Goal: Information Seeking & Learning: Learn about a topic

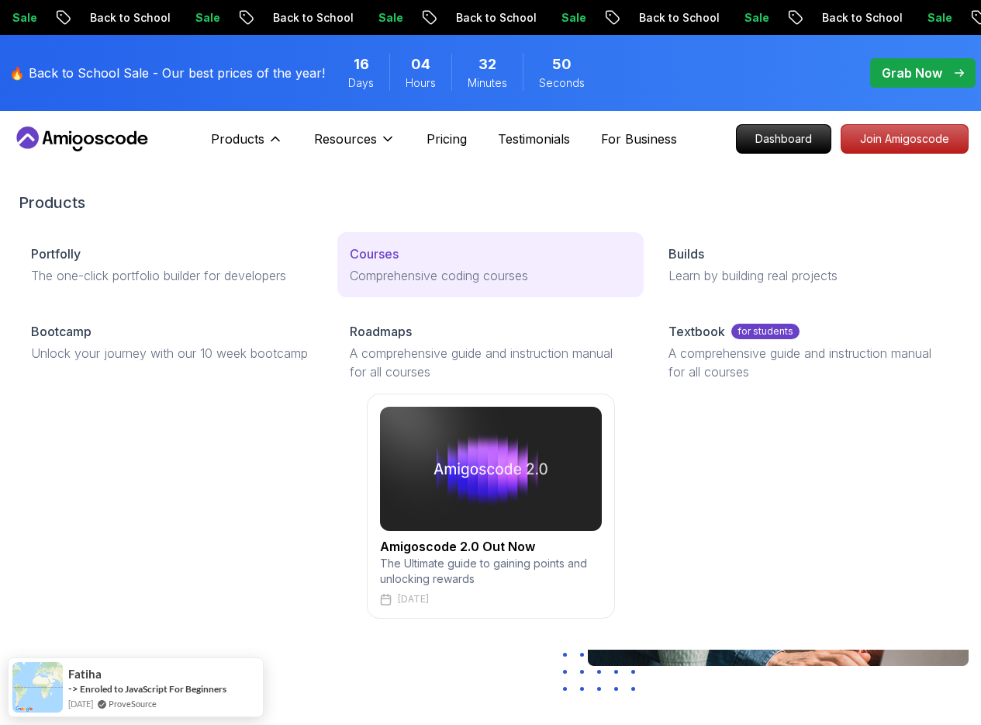
click at [350, 263] on div "Courses" at bounding box center [491, 253] width 282 height 19
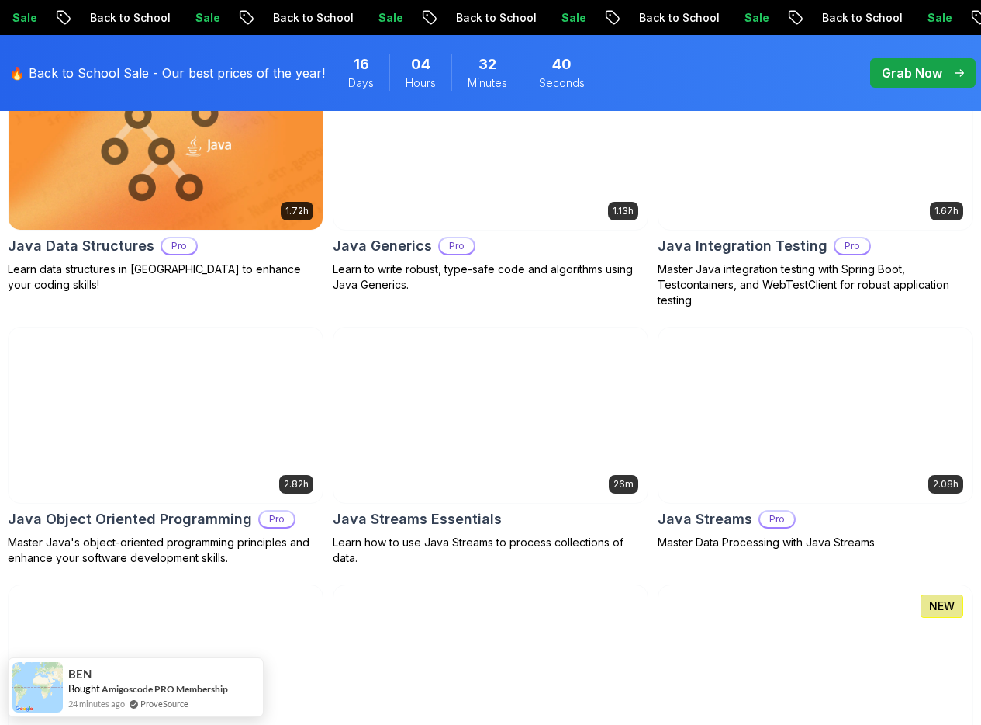
scroll to position [2622, 0]
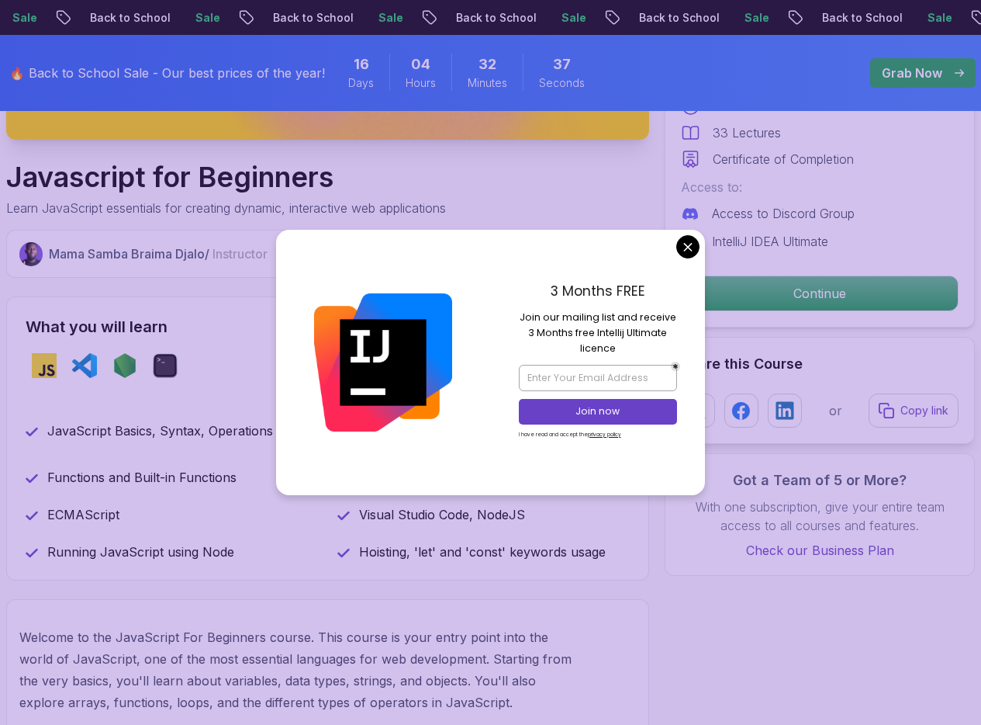
scroll to position [764, 0]
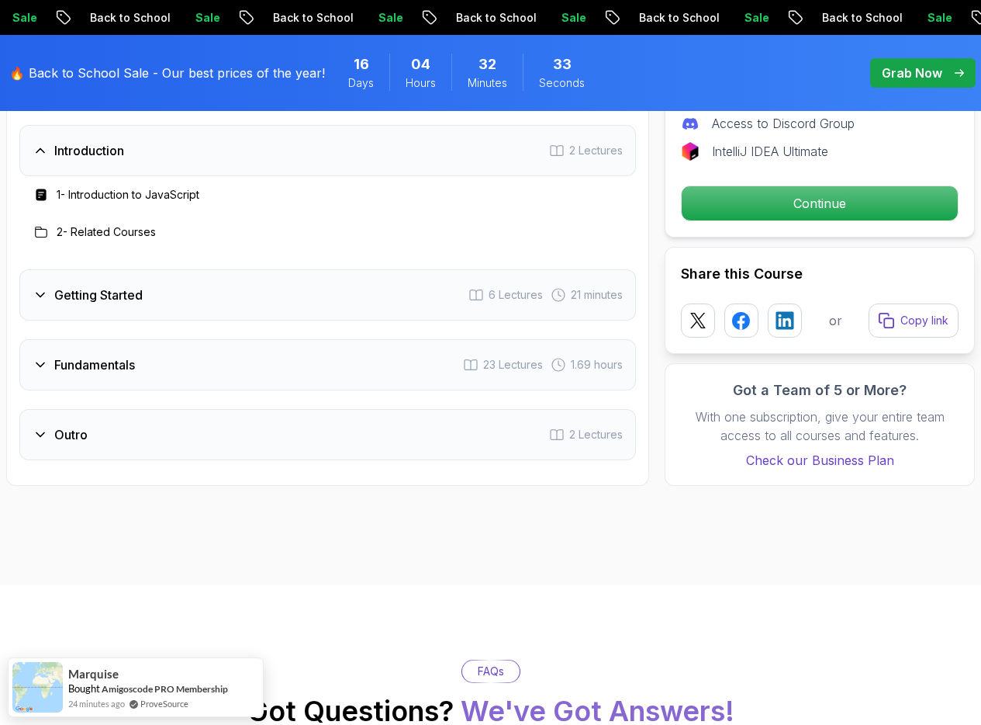
scroll to position [2372, 0]
click at [312, 344] on div "Fundamentals 23 Lectures 1.69 hours" at bounding box center [327, 365] width 617 height 51
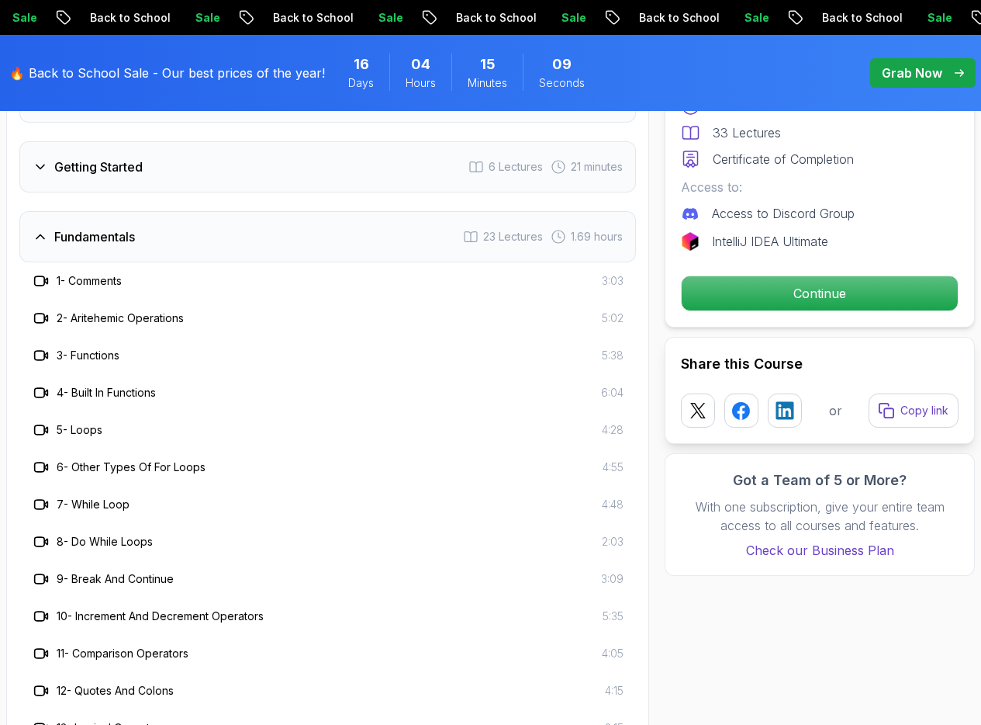
scroll to position [2471, 0]
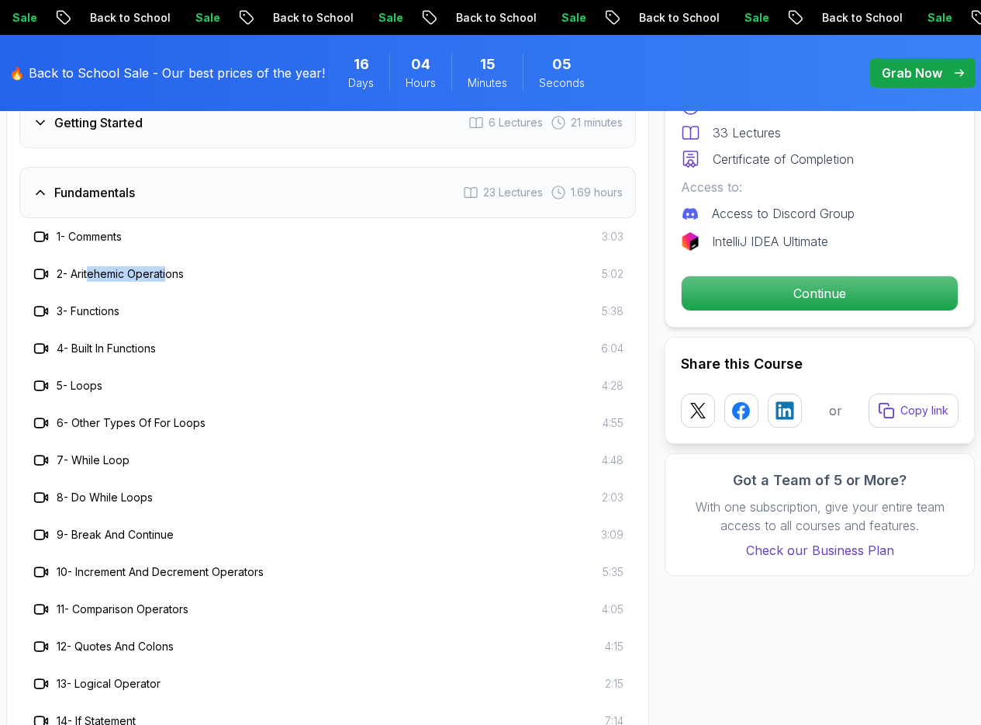
drag, startPoint x: 92, startPoint y: 275, endPoint x: 173, endPoint y: 275, distance: 81.5
click at [173, 275] on h3 "2 - Aritehemic Operations" at bounding box center [120, 274] width 127 height 16
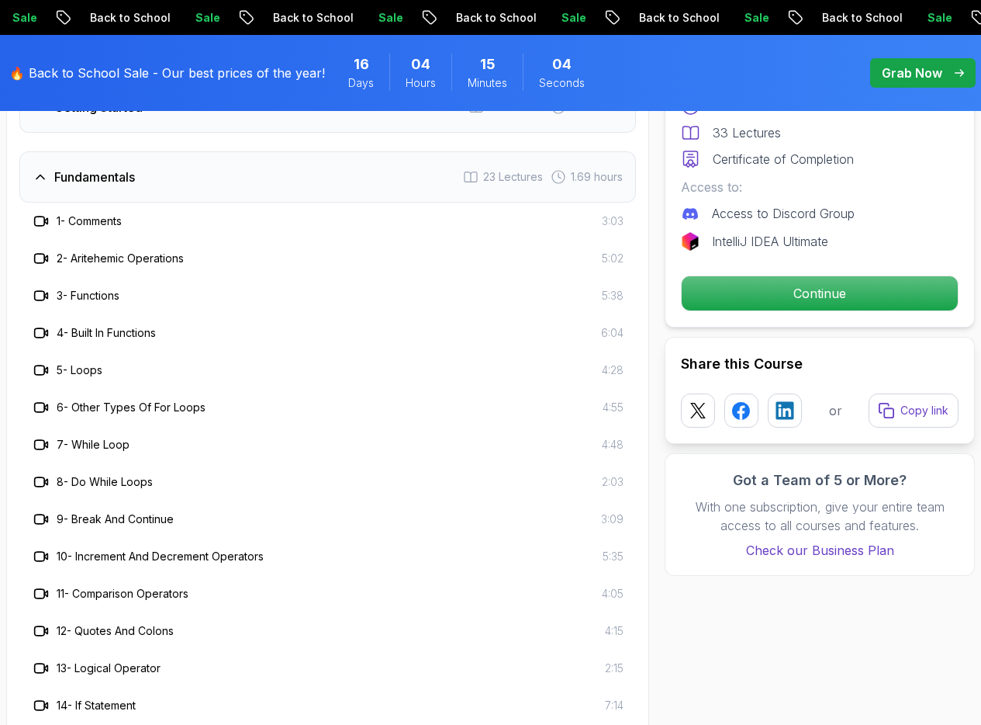
scroll to position [2499, 0]
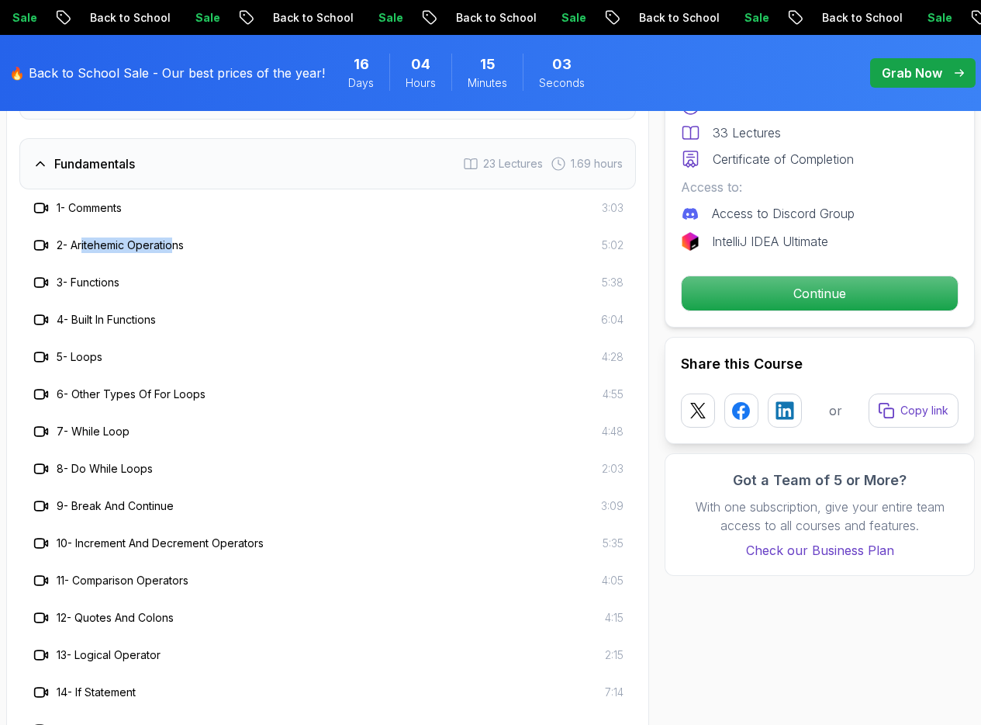
drag, startPoint x: 86, startPoint y: 244, endPoint x: 179, endPoint y: 249, distance: 93.2
click at [179, 249] on h3 "2 - Aritehemic Operations" at bounding box center [120, 245] width 127 height 16
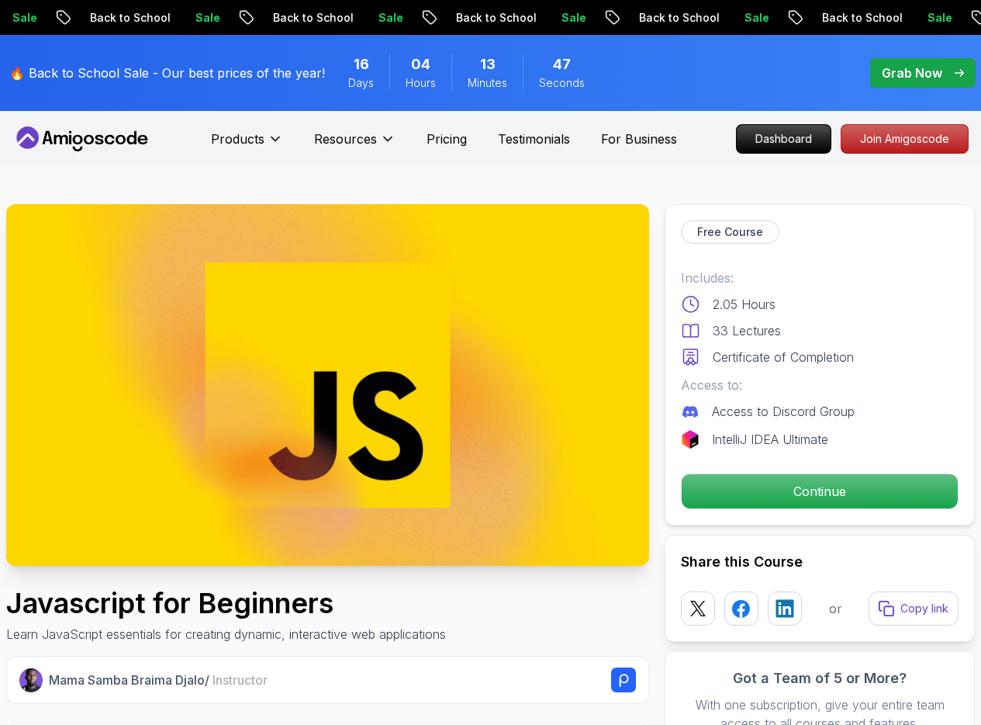
scroll to position [315, 0]
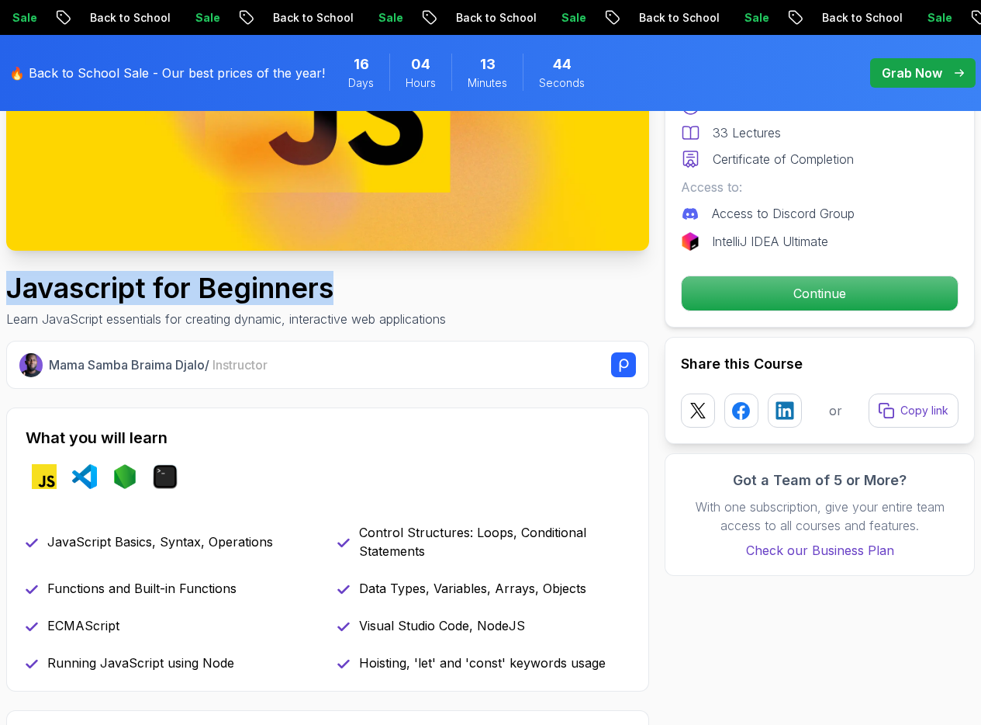
drag, startPoint x: 349, startPoint y: 288, endPoint x: 5, endPoint y: 288, distance: 344.4
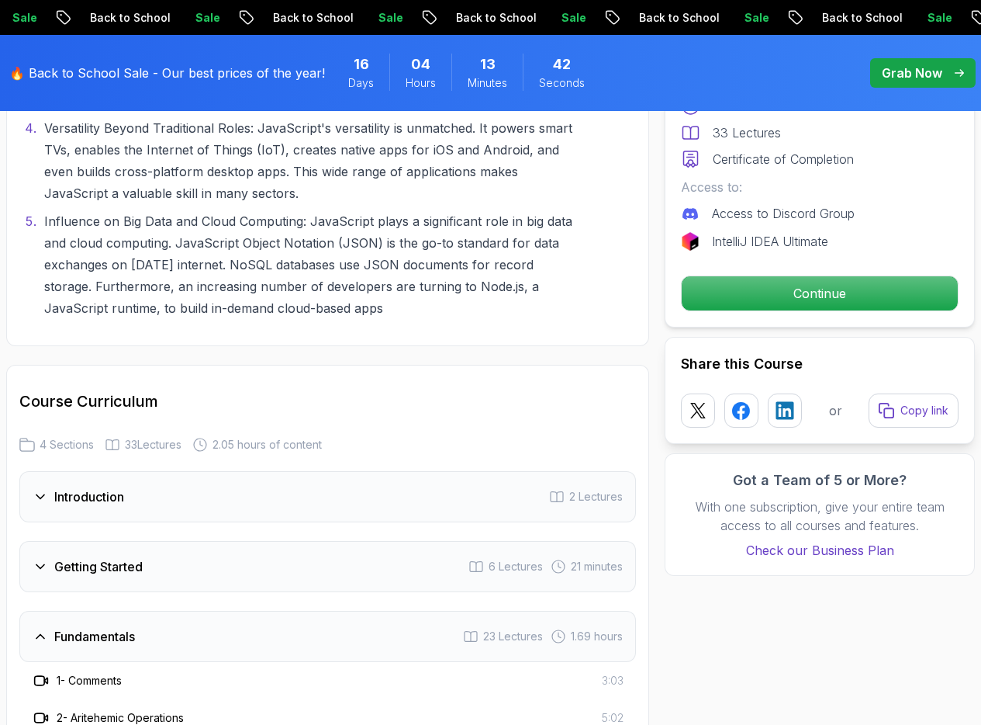
scroll to position [2434, 0]
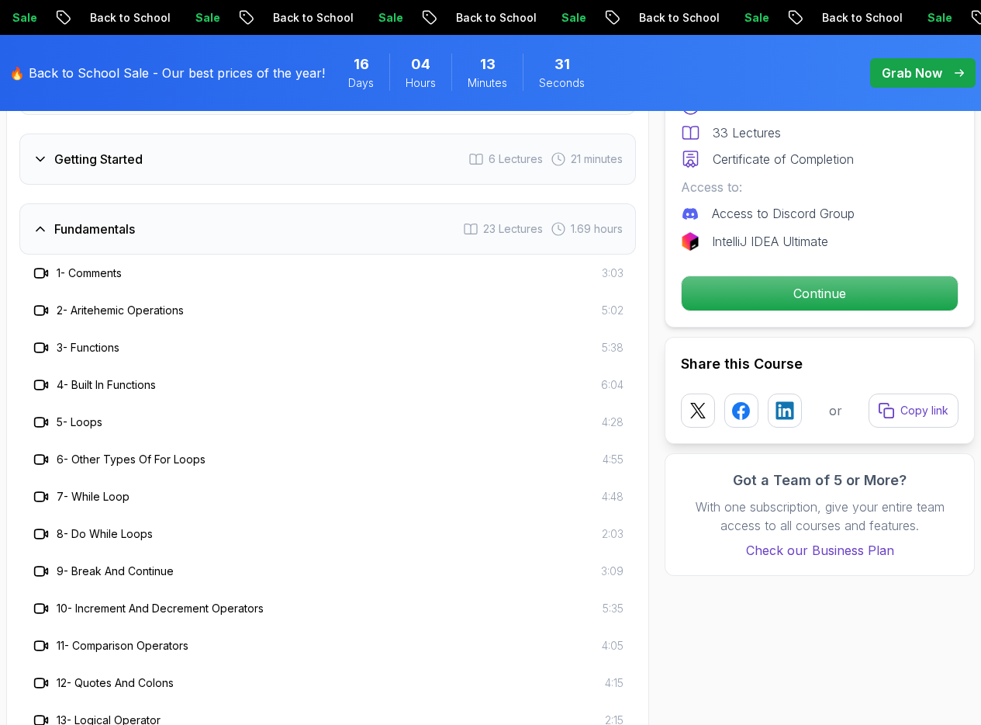
click at [172, 230] on div "Fundamentals 23 Lectures 1.69 hours" at bounding box center [327, 228] width 617 height 51
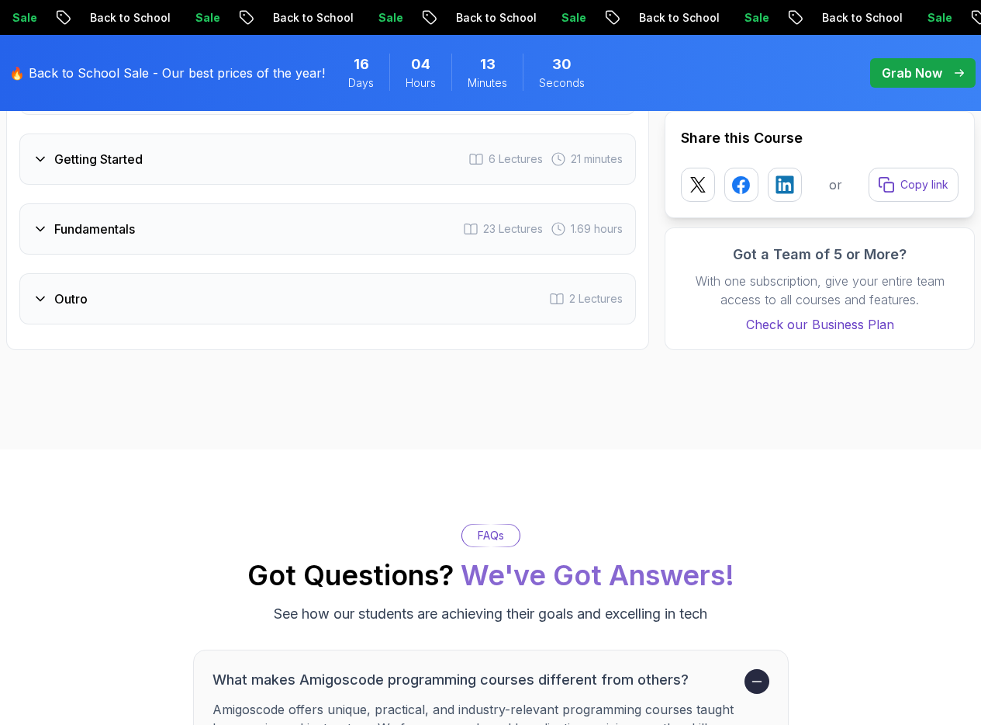
click at [172, 230] on div "Fundamentals 23 Lectures 1.69 hours" at bounding box center [327, 228] width 617 height 51
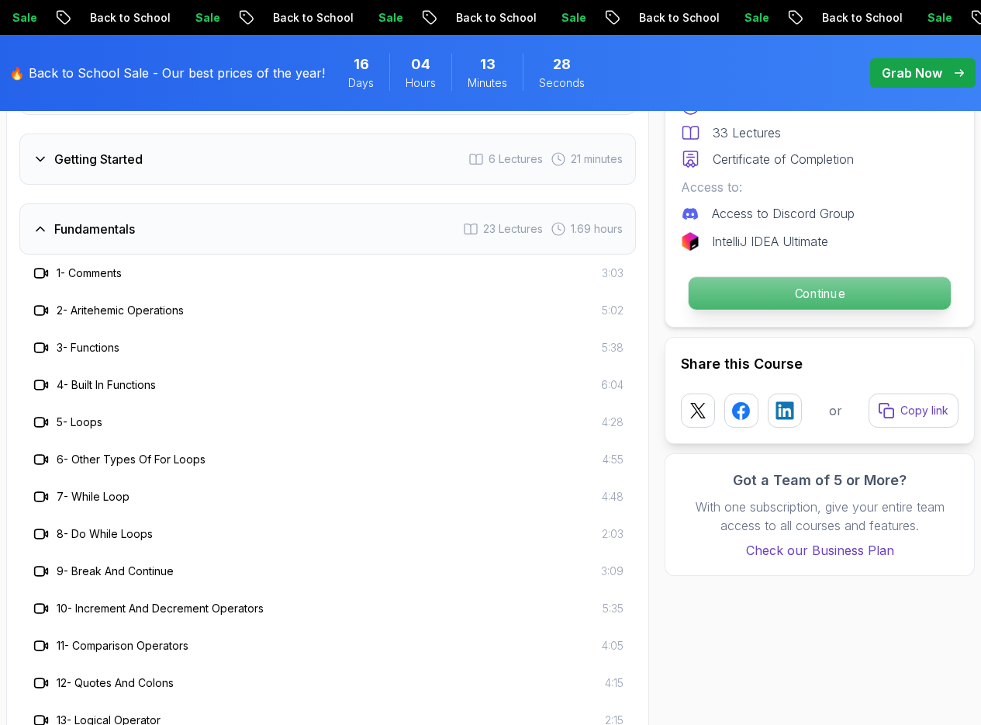
click at [819, 284] on p "Continue" at bounding box center [820, 293] width 262 height 33
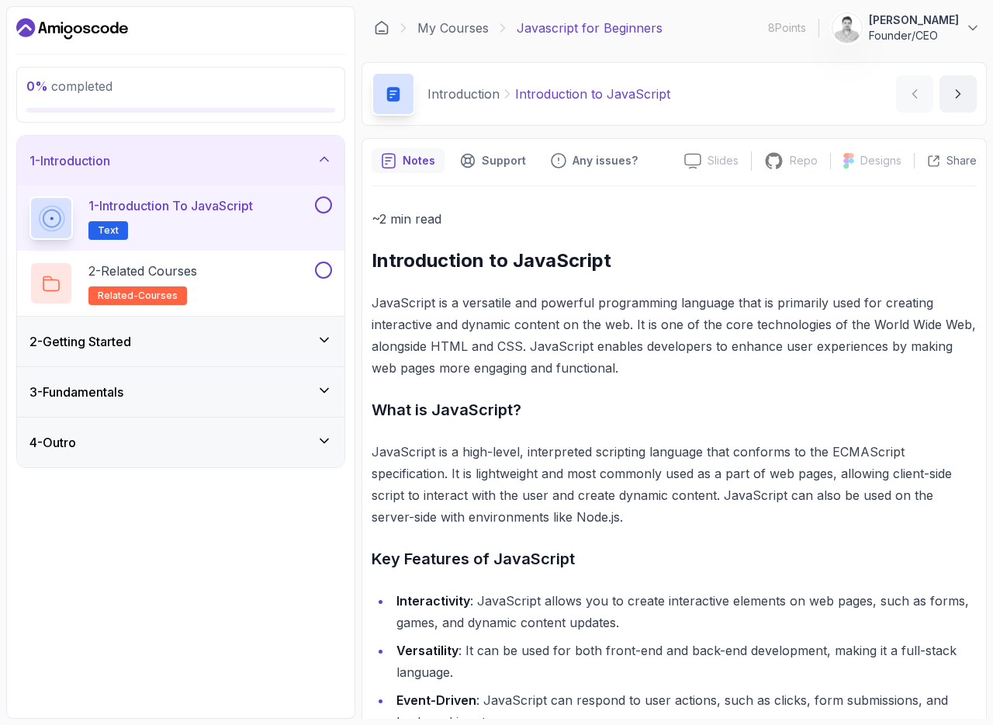
click at [184, 334] on div "2 - Getting Started" at bounding box center [180, 341] width 303 height 19
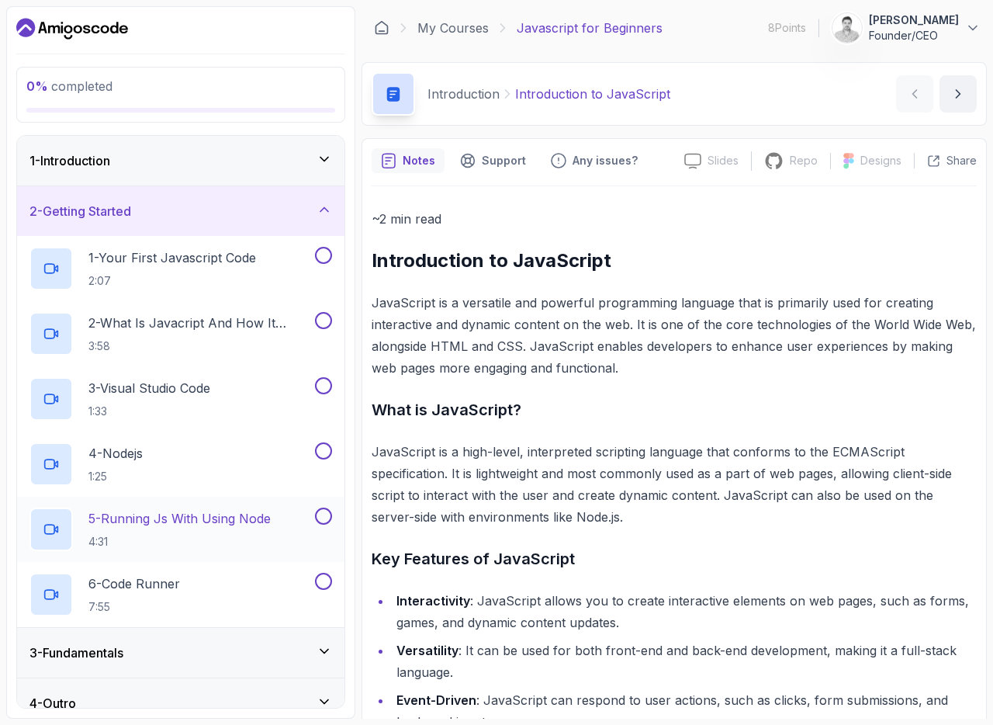
scroll to position [20, 0]
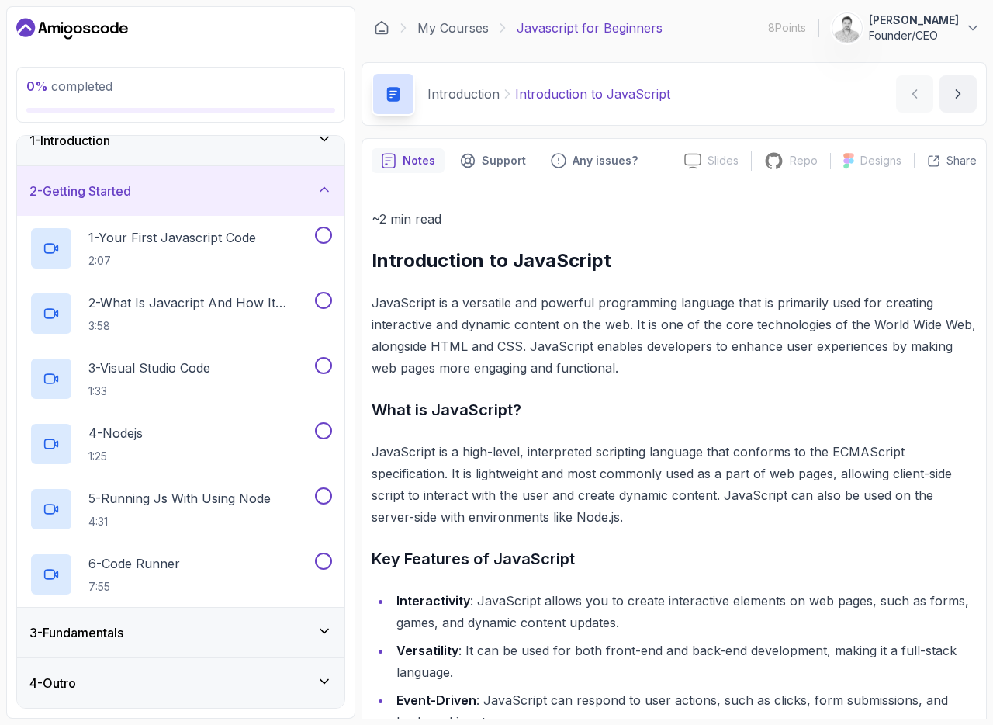
click at [131, 182] on h3 "2 - Getting Started" at bounding box center [80, 191] width 102 height 19
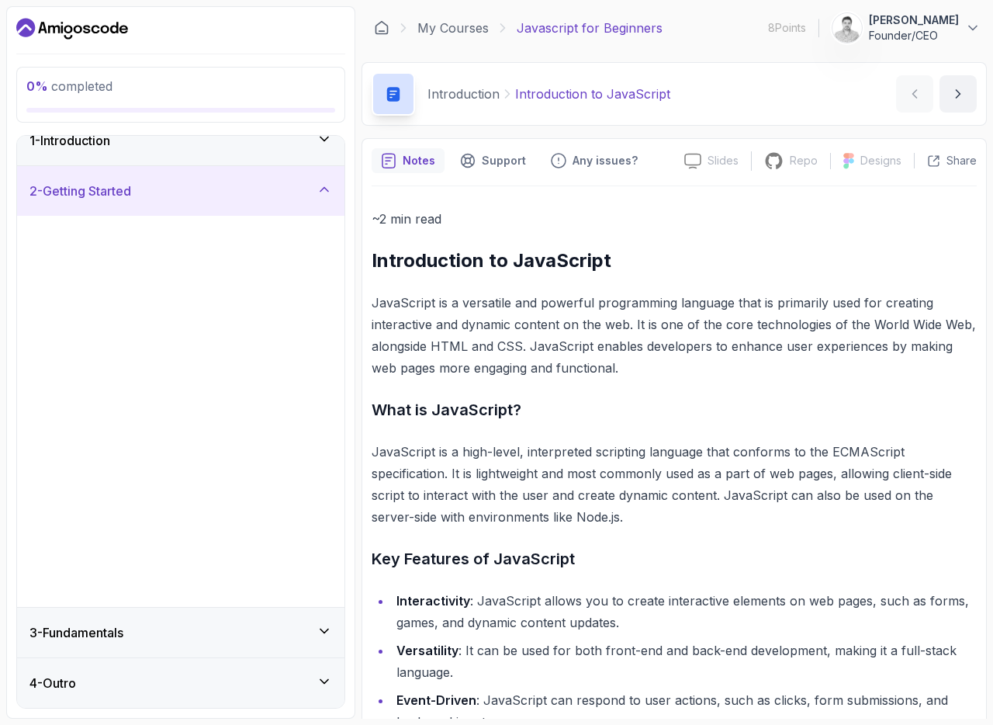
scroll to position [0, 0]
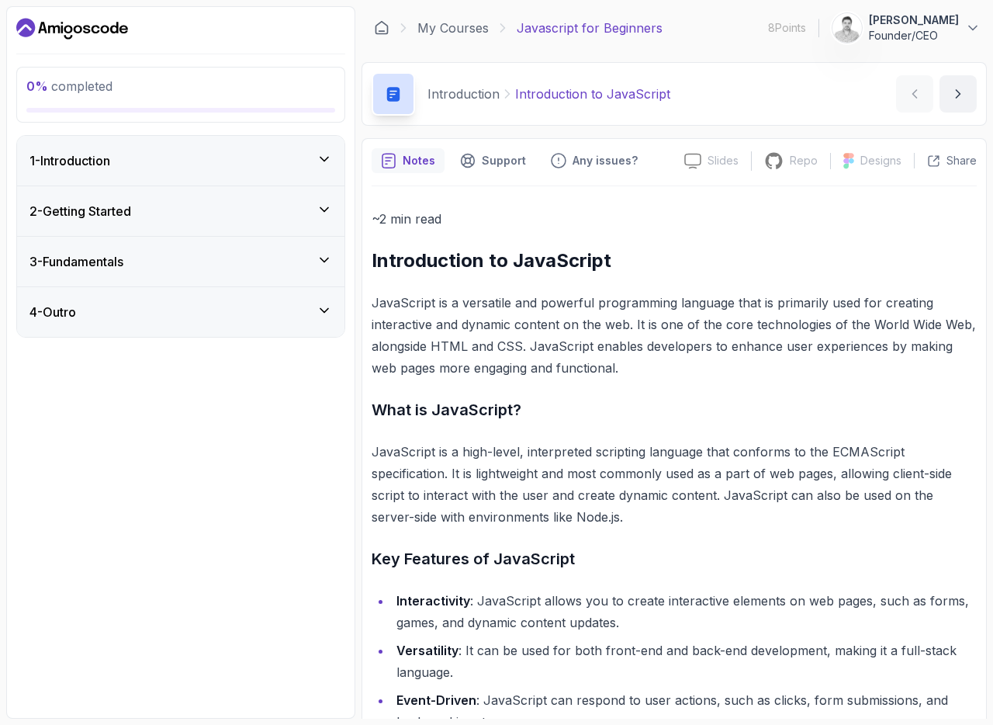
click at [123, 264] on h3 "3 - Fundamentals" at bounding box center [76, 261] width 94 height 19
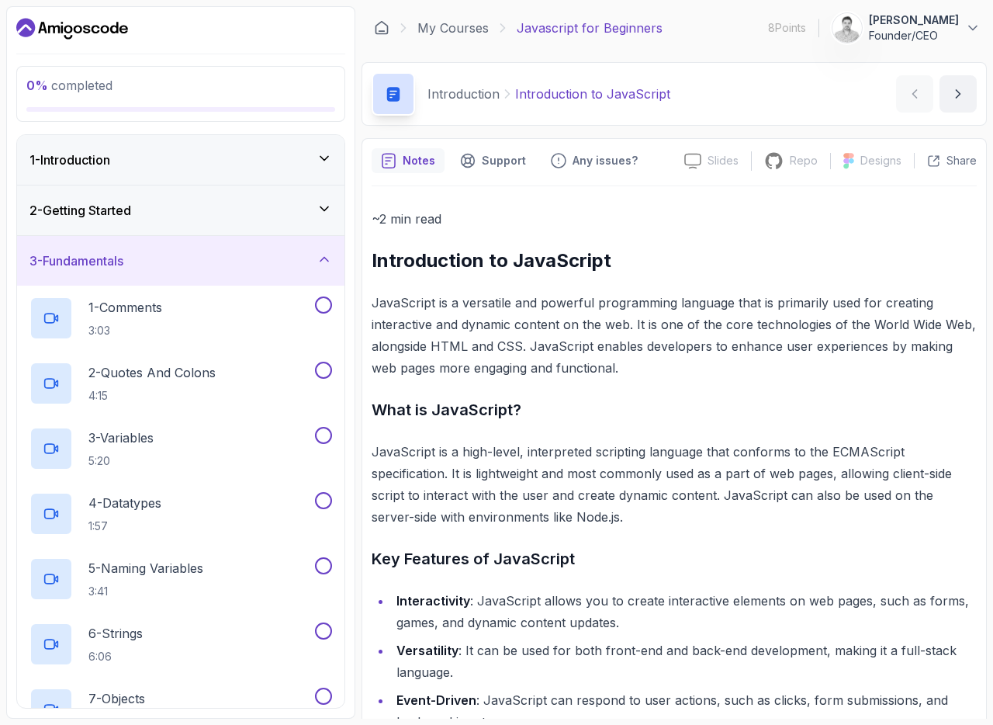
click at [532, 317] on p "JavaScript is a versatile and powerful programming language that is primarily u…" at bounding box center [674, 335] width 605 height 87
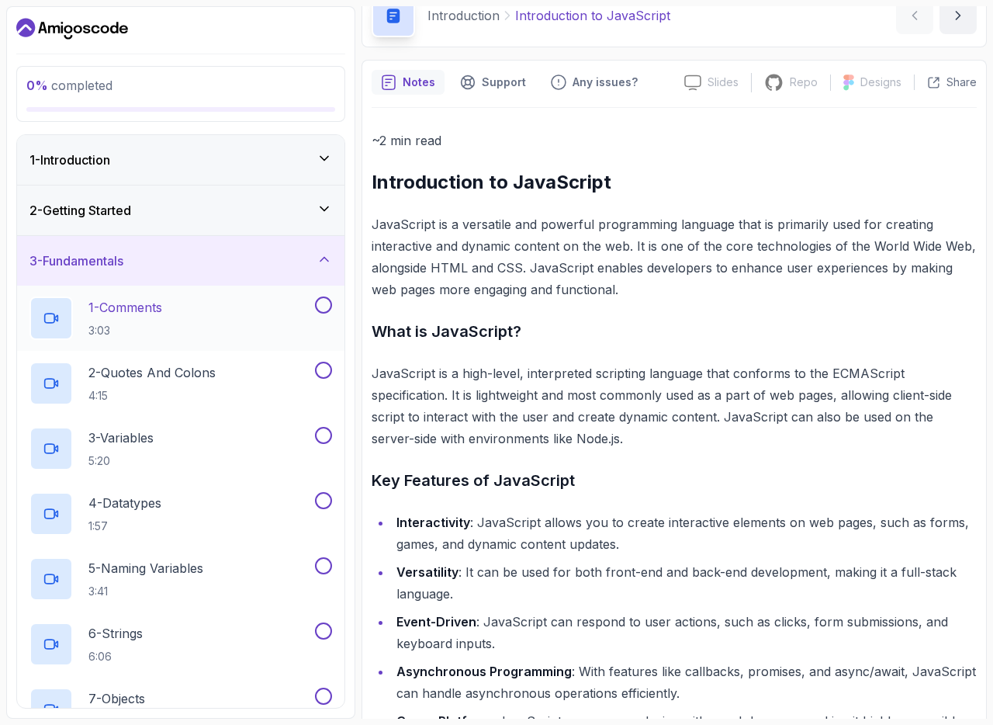
scroll to position [98, 0]
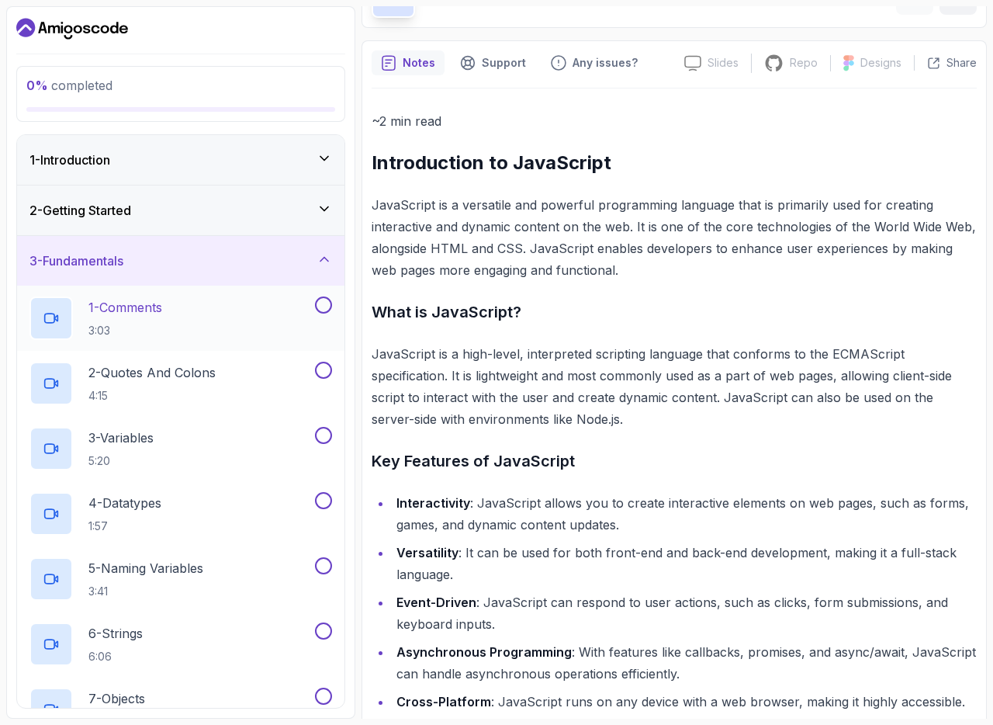
click at [229, 316] on div "1 - Comments 3:03" at bounding box center [170, 317] width 282 height 43
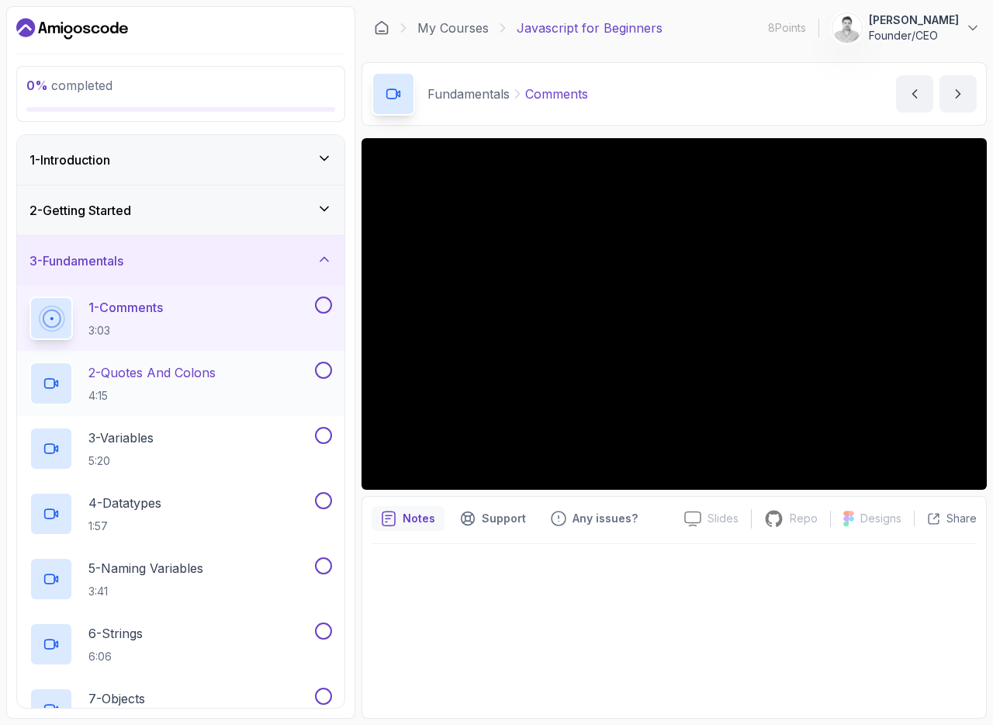
click at [187, 382] on h2 "2 - Quotes And Colons 4:15" at bounding box center [151, 383] width 127 height 40
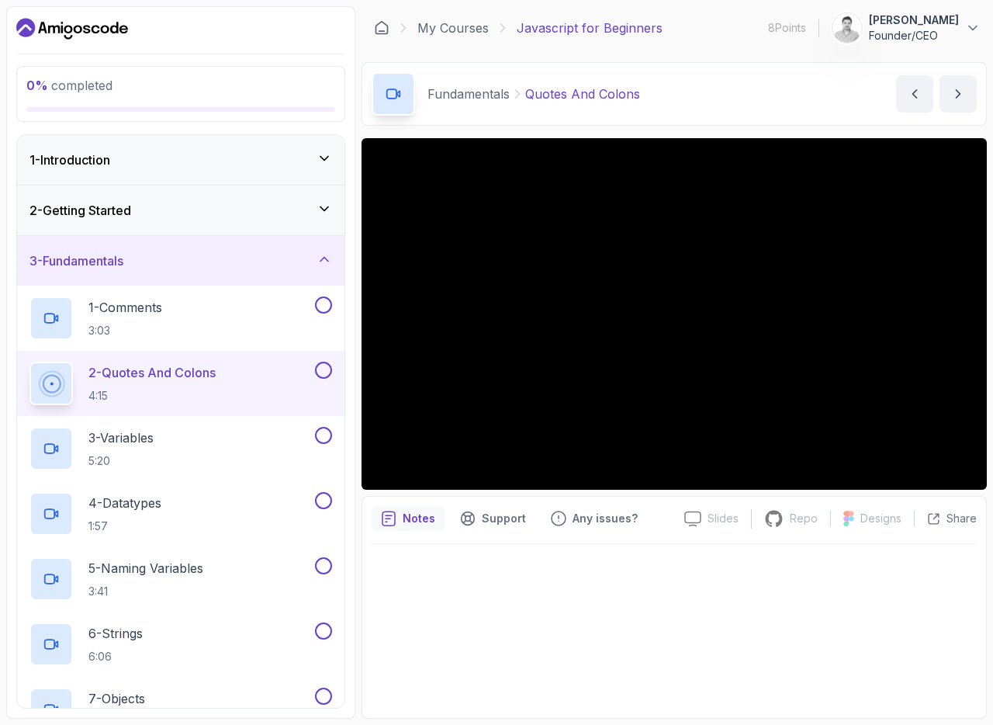
click at [168, 257] on div "3 - Fundamentals" at bounding box center [180, 260] width 303 height 19
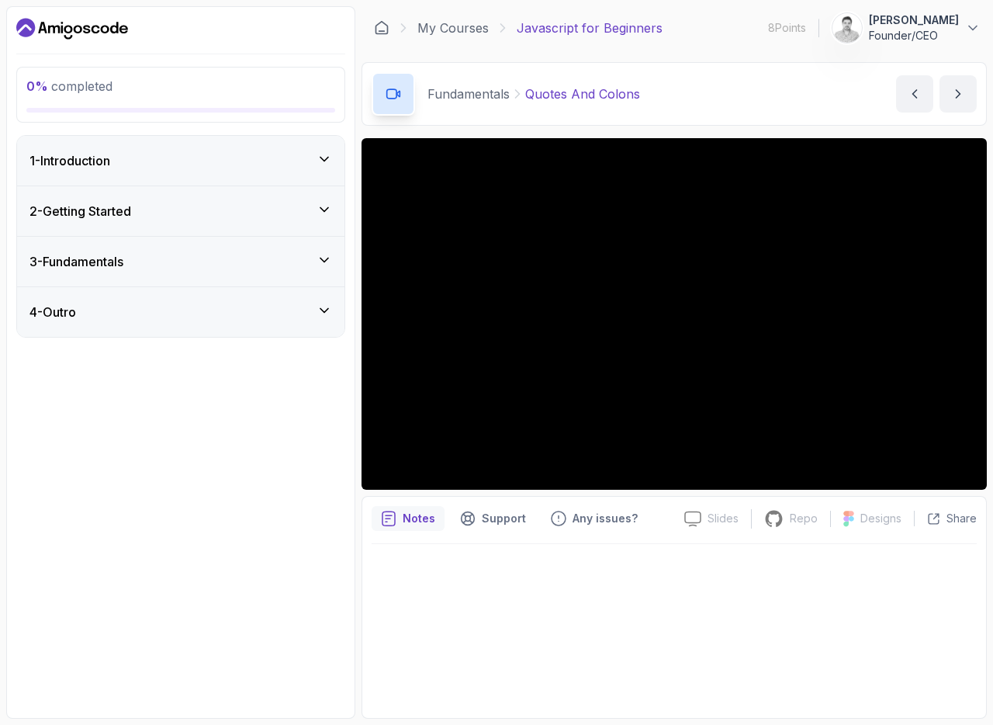
click at [168, 257] on div "3 - Fundamentals" at bounding box center [180, 261] width 303 height 19
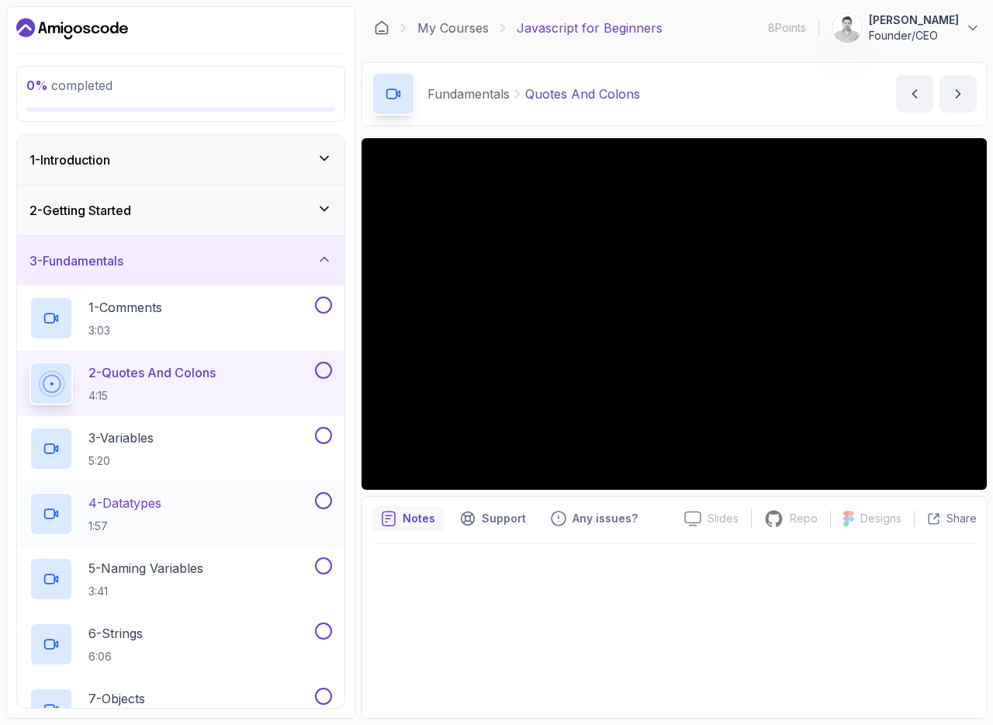
click at [164, 489] on div "4 - Datatypes 1:57" at bounding box center [180, 513] width 327 height 65
click at [155, 502] on p "4 - Datatypes" at bounding box center [124, 502] width 73 height 19
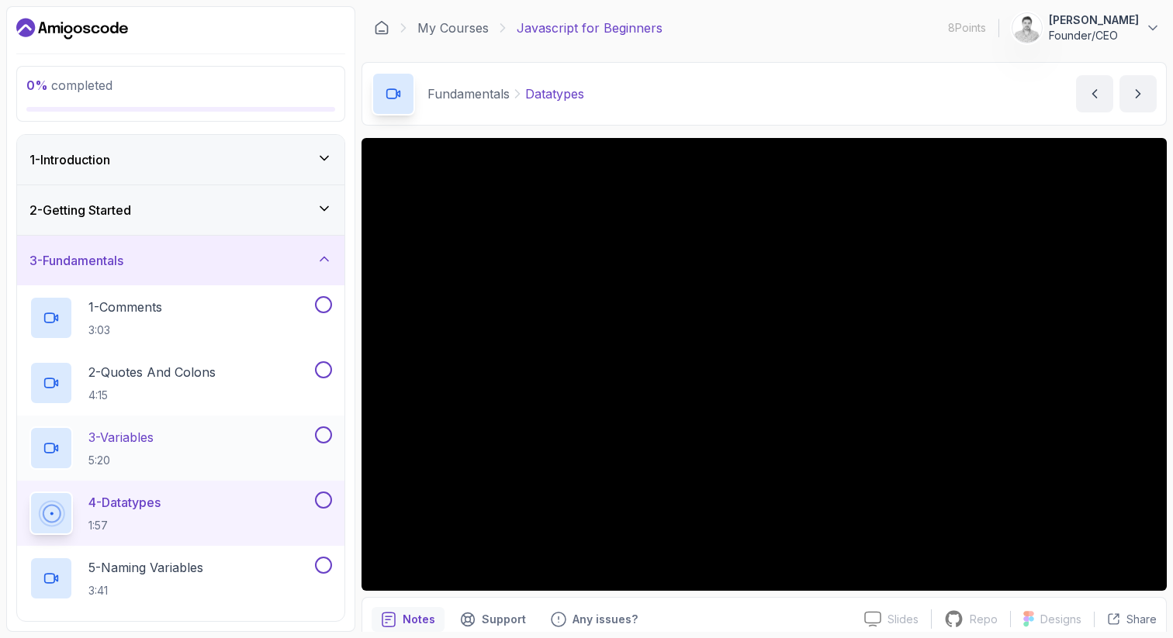
click at [147, 438] on p "3 - Variables" at bounding box center [120, 437] width 65 height 19
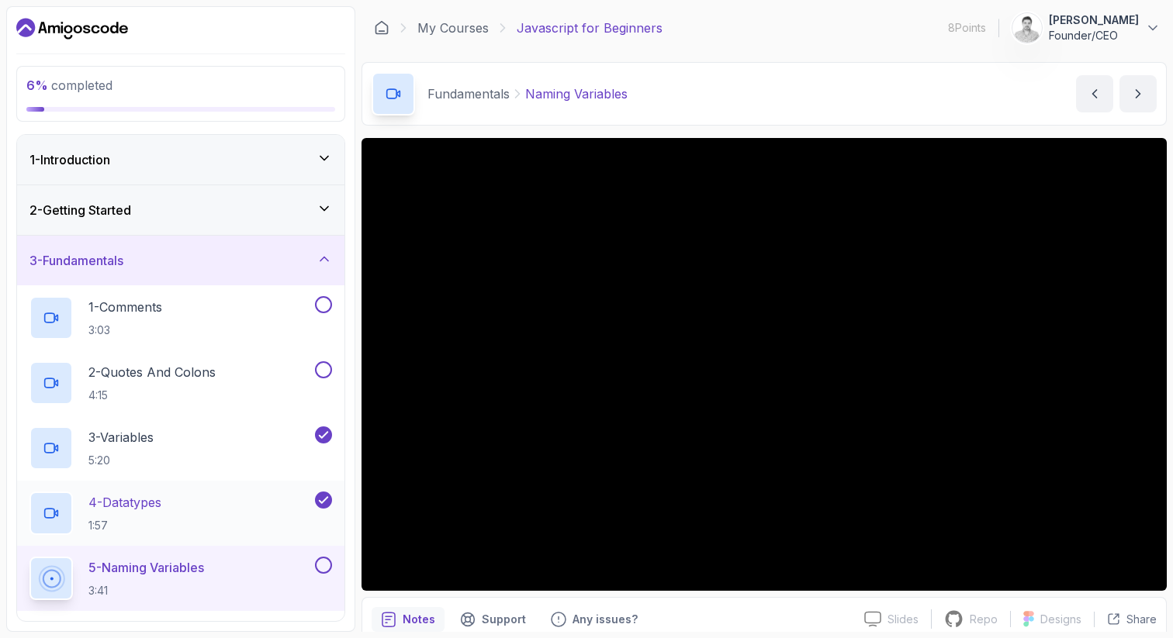
click at [215, 497] on div "4 - Datatypes 1:57" at bounding box center [170, 513] width 282 height 43
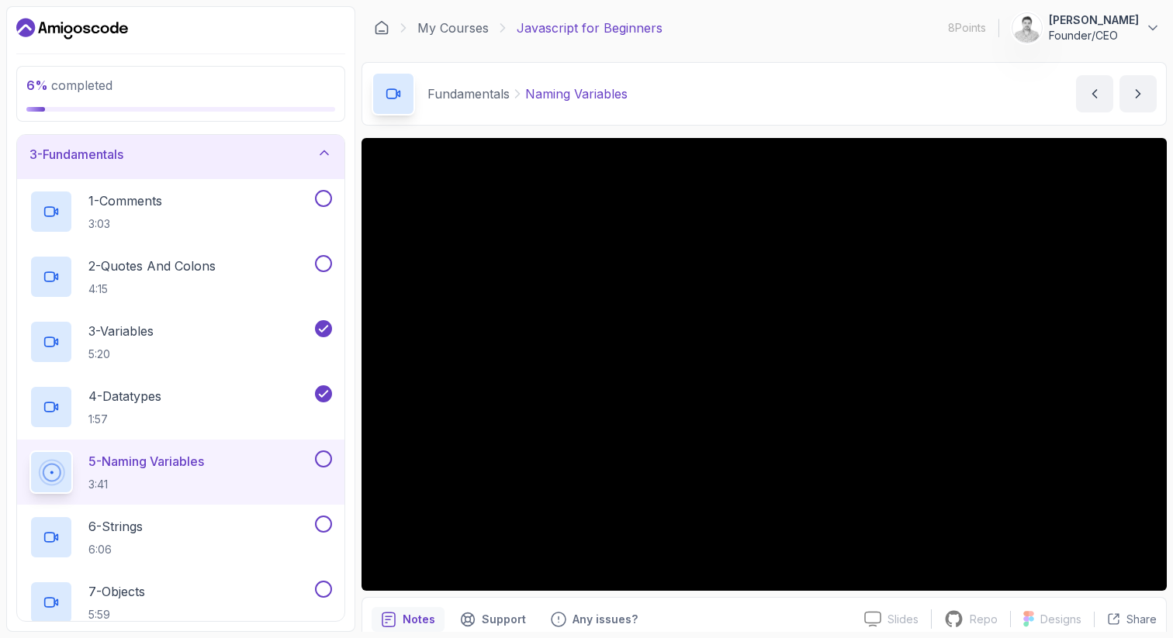
scroll to position [119, 0]
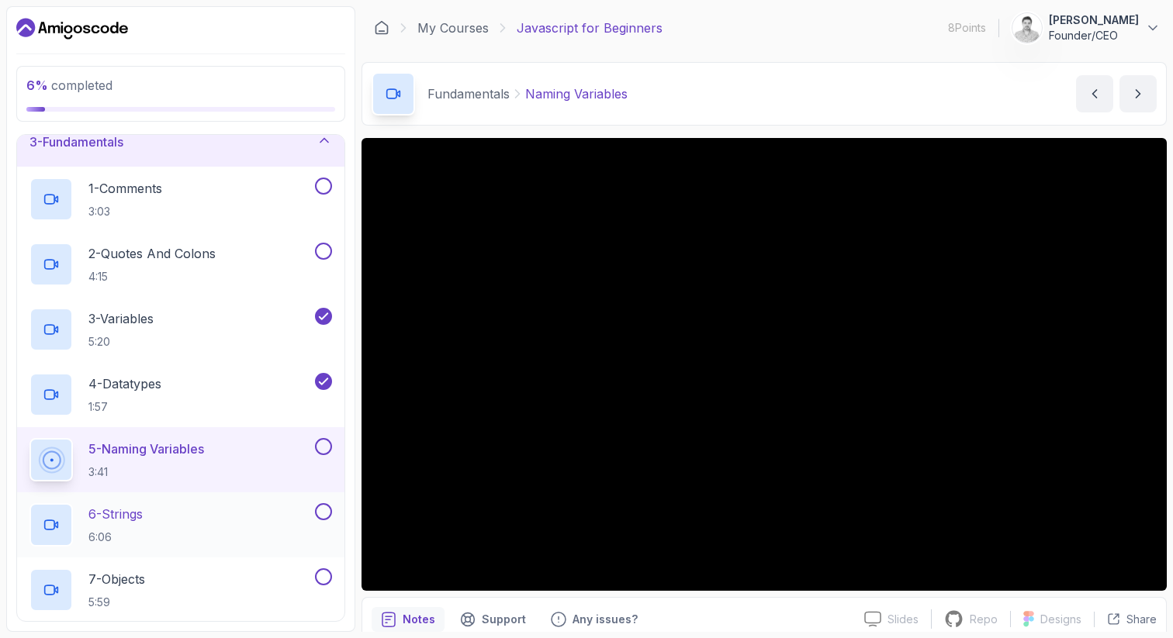
click at [168, 517] on div "6 - Strings 6:06" at bounding box center [170, 524] width 282 height 43
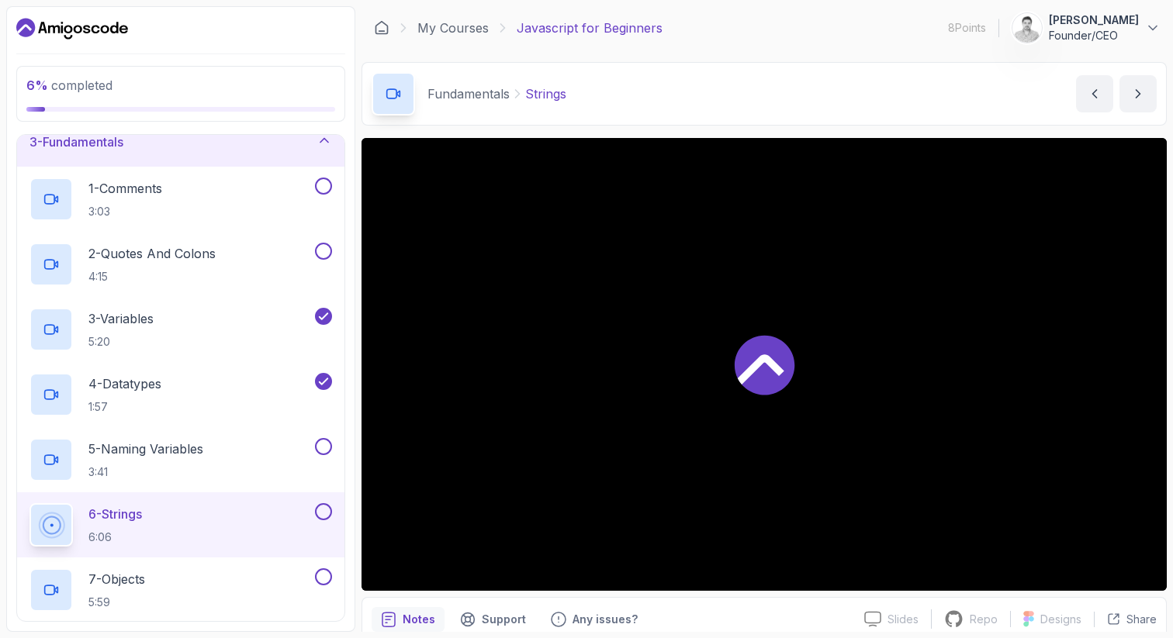
click at [131, 517] on p "6 - Strings" at bounding box center [115, 514] width 54 height 19
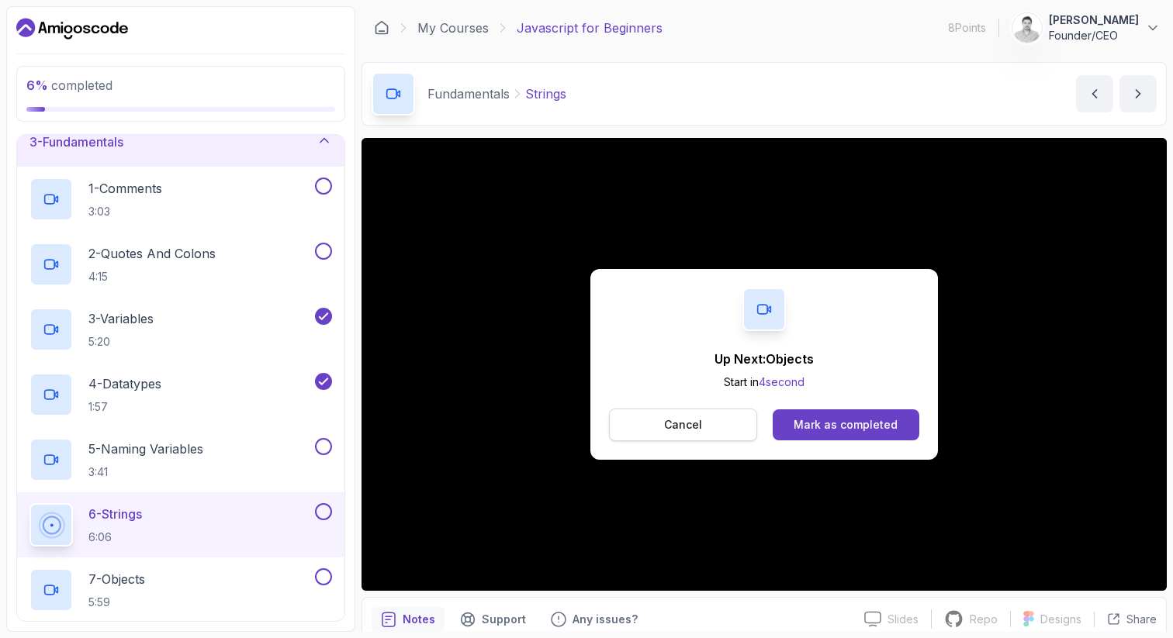
click at [697, 420] on p "Cancel" at bounding box center [683, 425] width 38 height 16
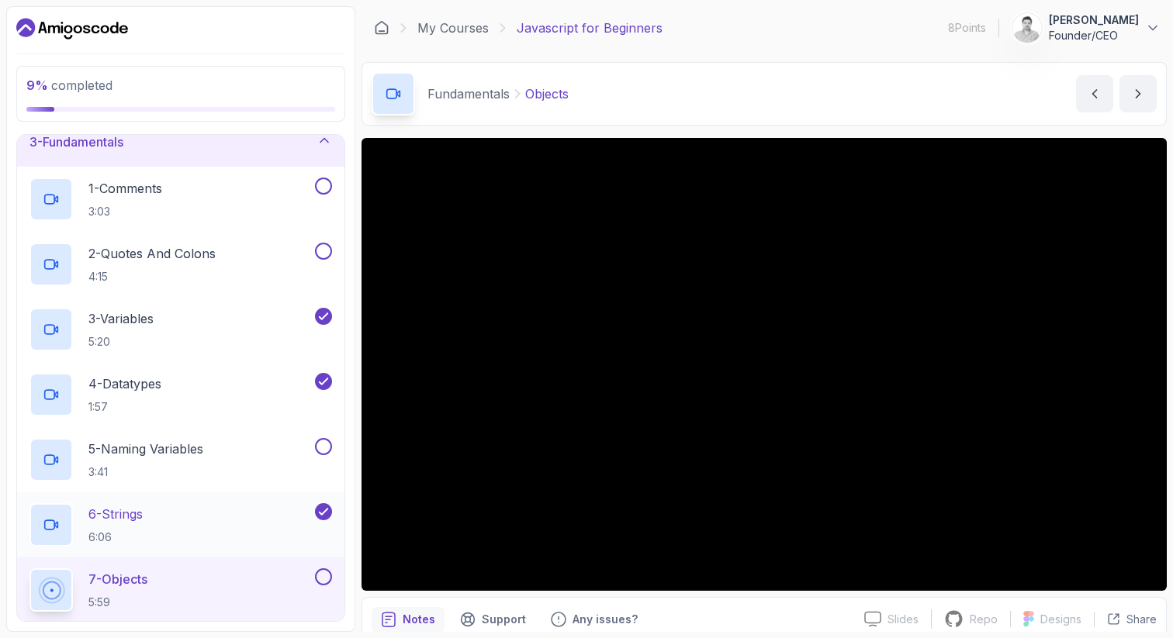
click at [230, 508] on div "6 - Strings 6:06" at bounding box center [170, 524] width 282 height 43
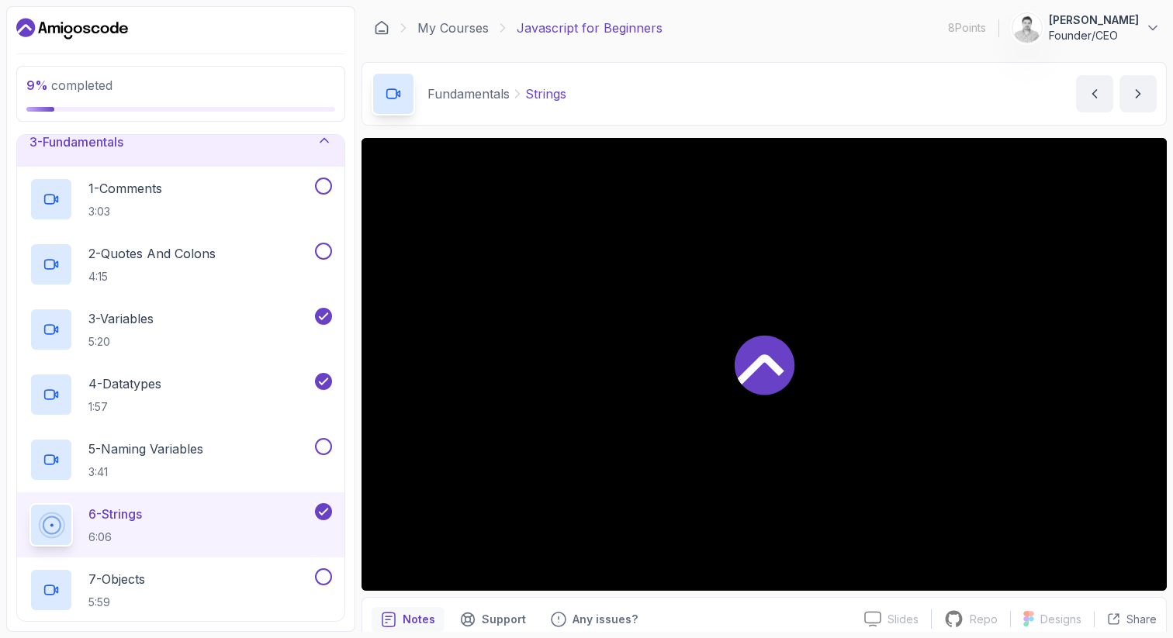
click at [161, 521] on div "6 - Strings 6:06" at bounding box center [170, 524] width 282 height 43
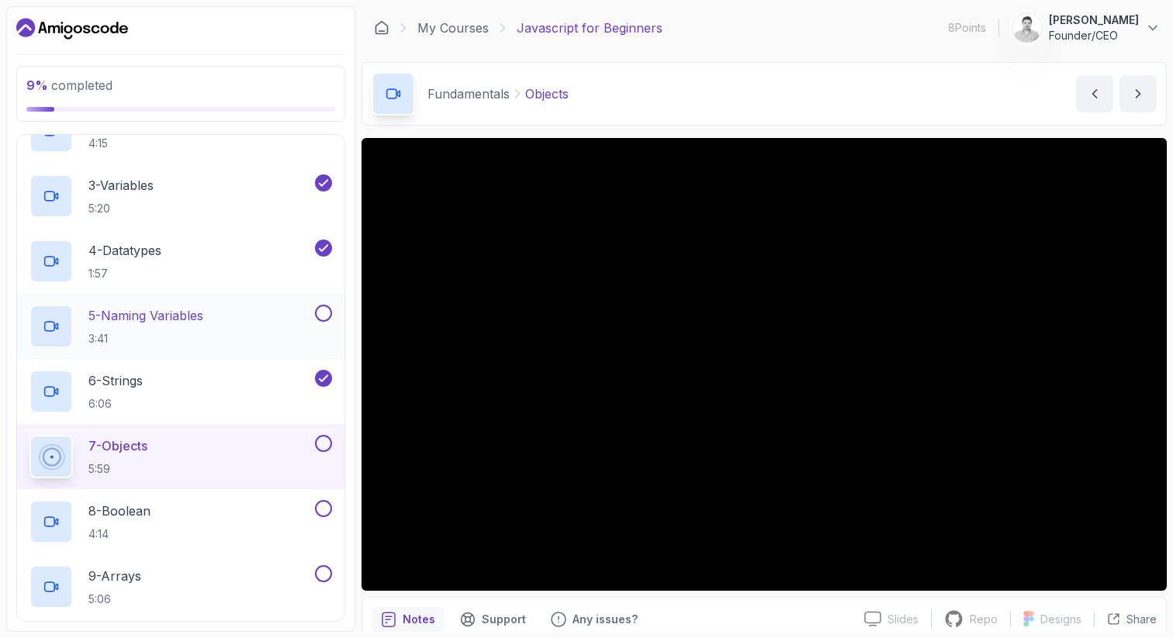
scroll to position [253, 0]
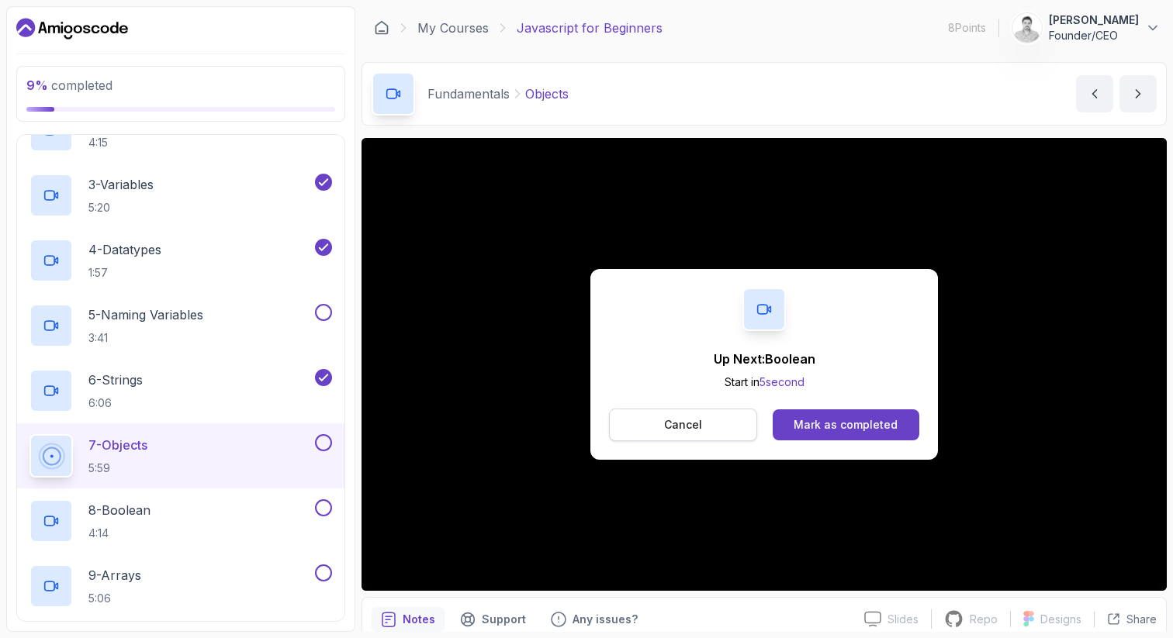
click at [679, 424] on p "Cancel" at bounding box center [683, 425] width 38 height 16
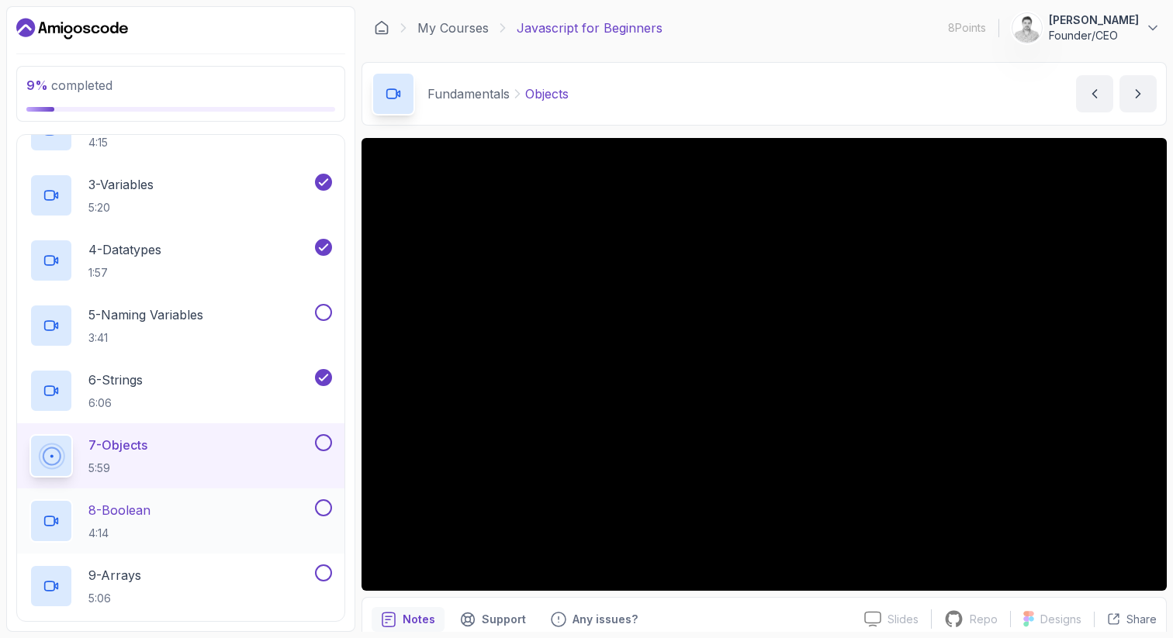
click at [198, 497] on div "8 - Boolean 4:14" at bounding box center [180, 521] width 327 height 65
click at [150, 517] on p "8 - Boolean" at bounding box center [119, 510] width 62 height 19
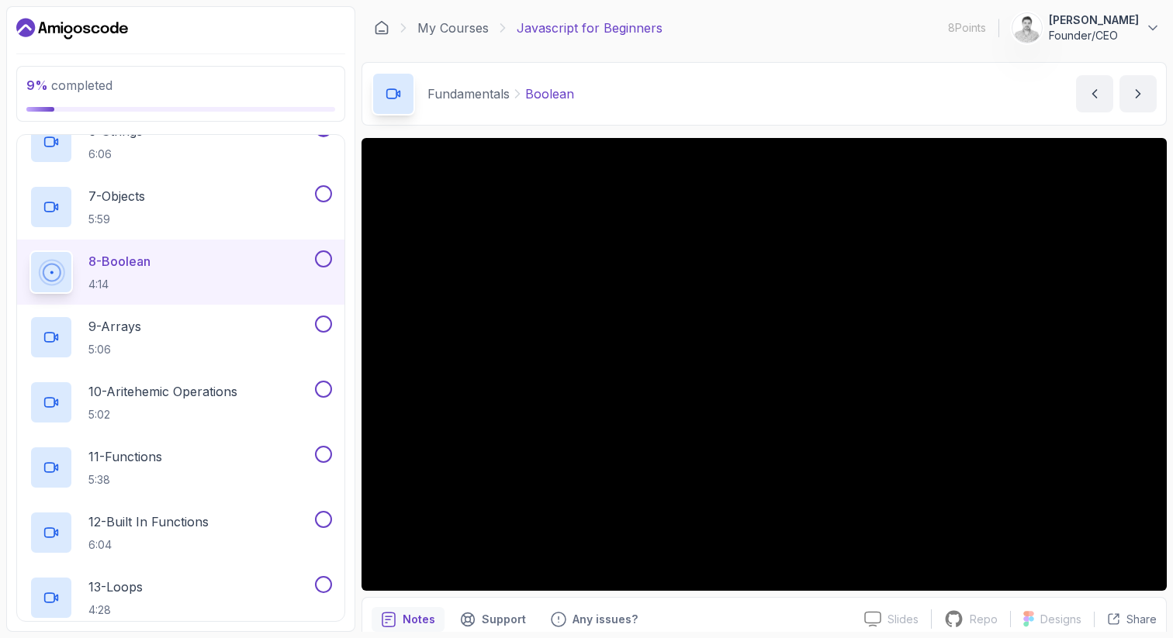
scroll to position [318, 0]
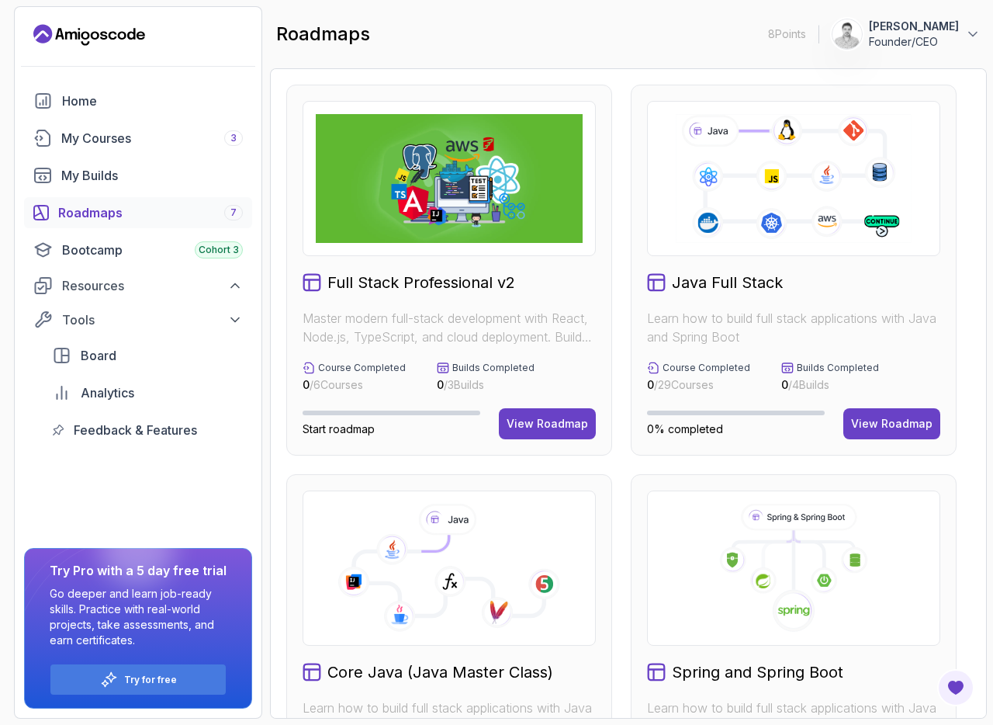
scroll to position [911, 0]
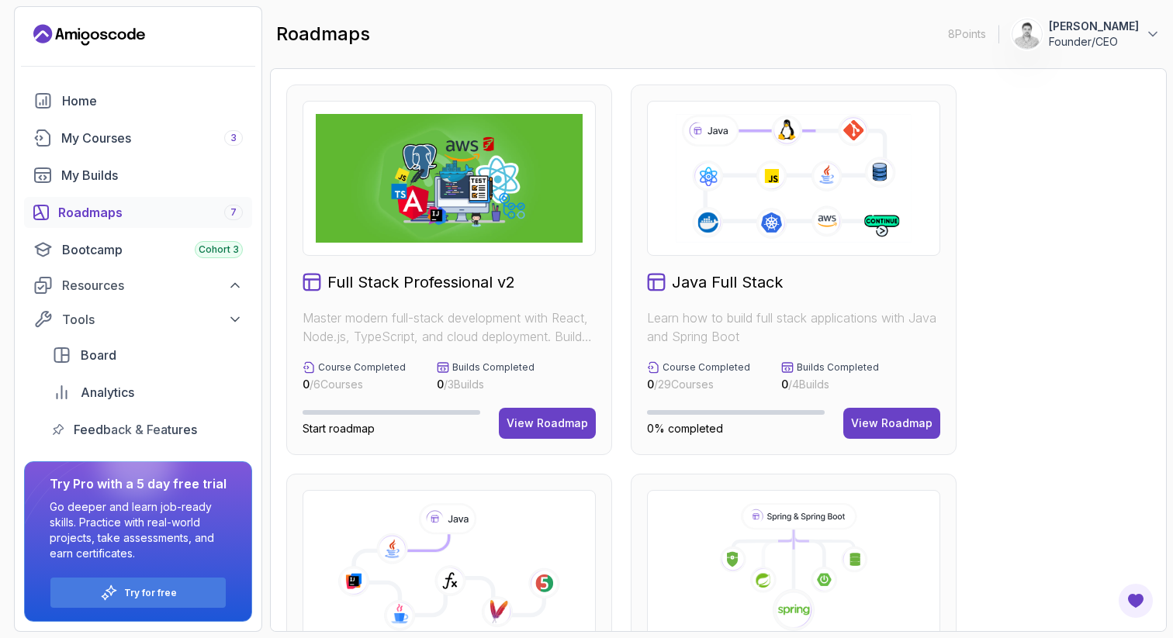
scroll to position [911, 0]
